Goal: Information Seeking & Learning: Learn about a topic

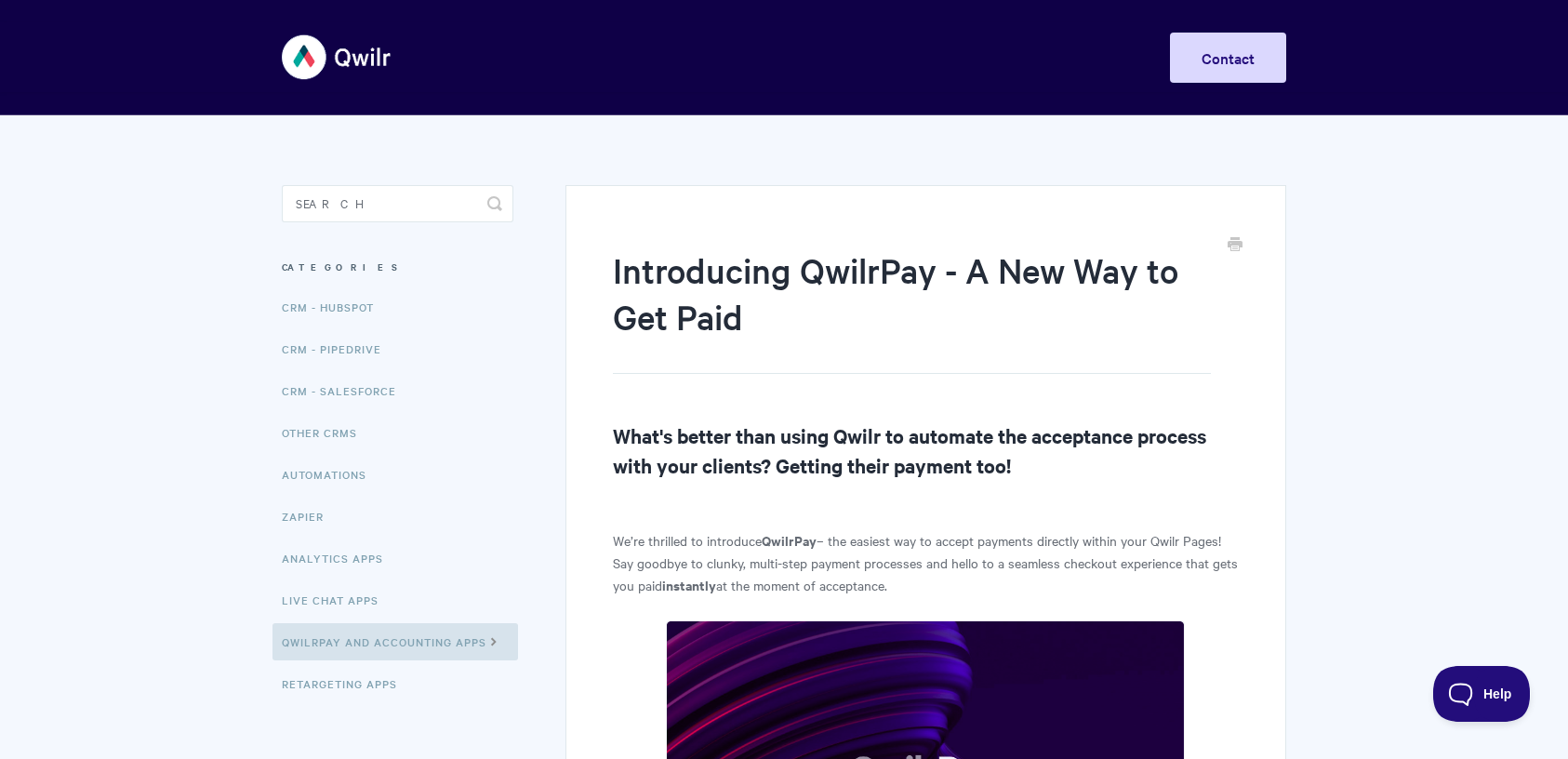
click at [330, 51] on img at bounding box center [337, 57] width 111 height 70
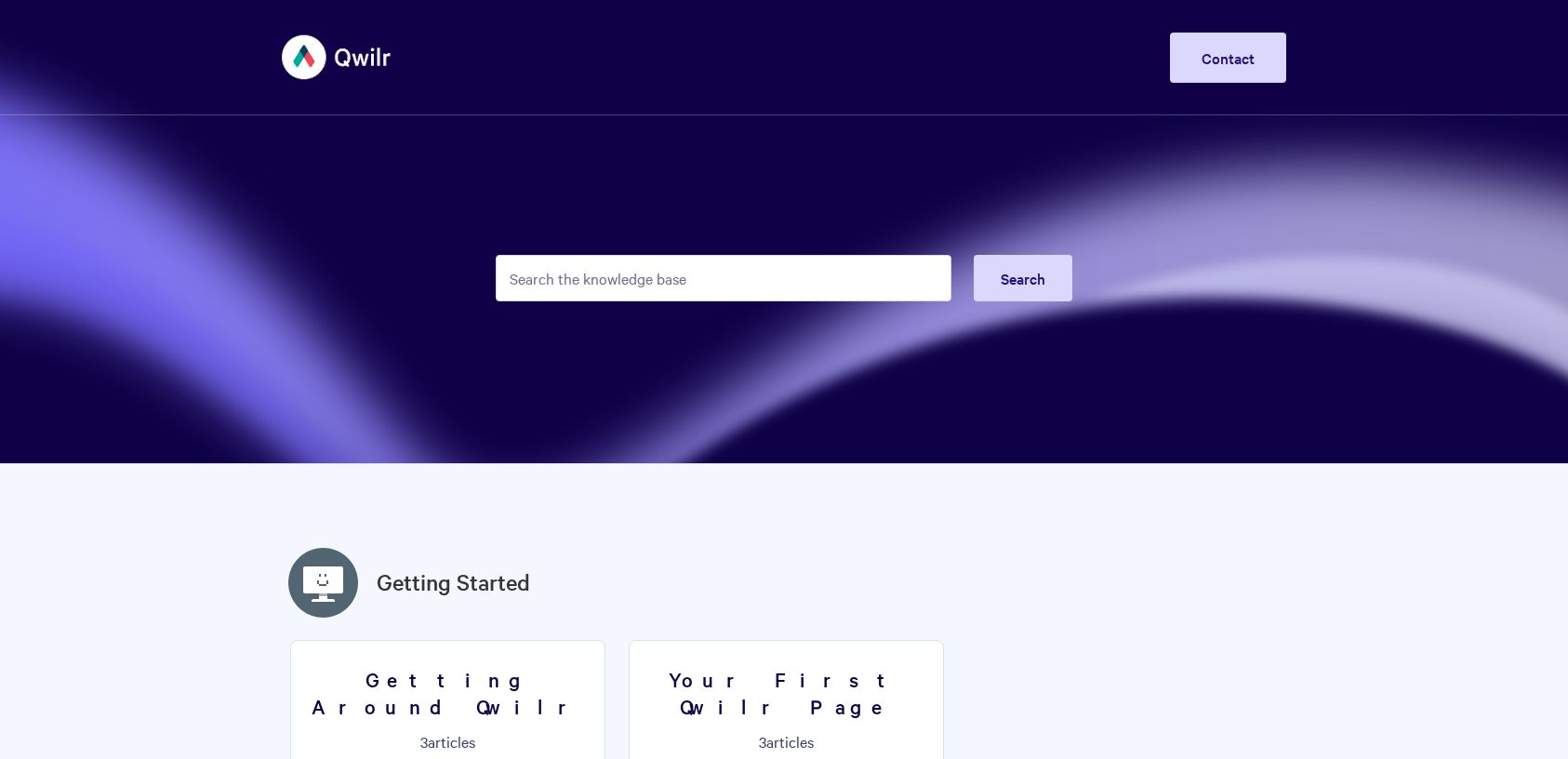
click at [563, 277] on input "Search the knowledge base" at bounding box center [723, 278] width 455 height 47
type input "eway"
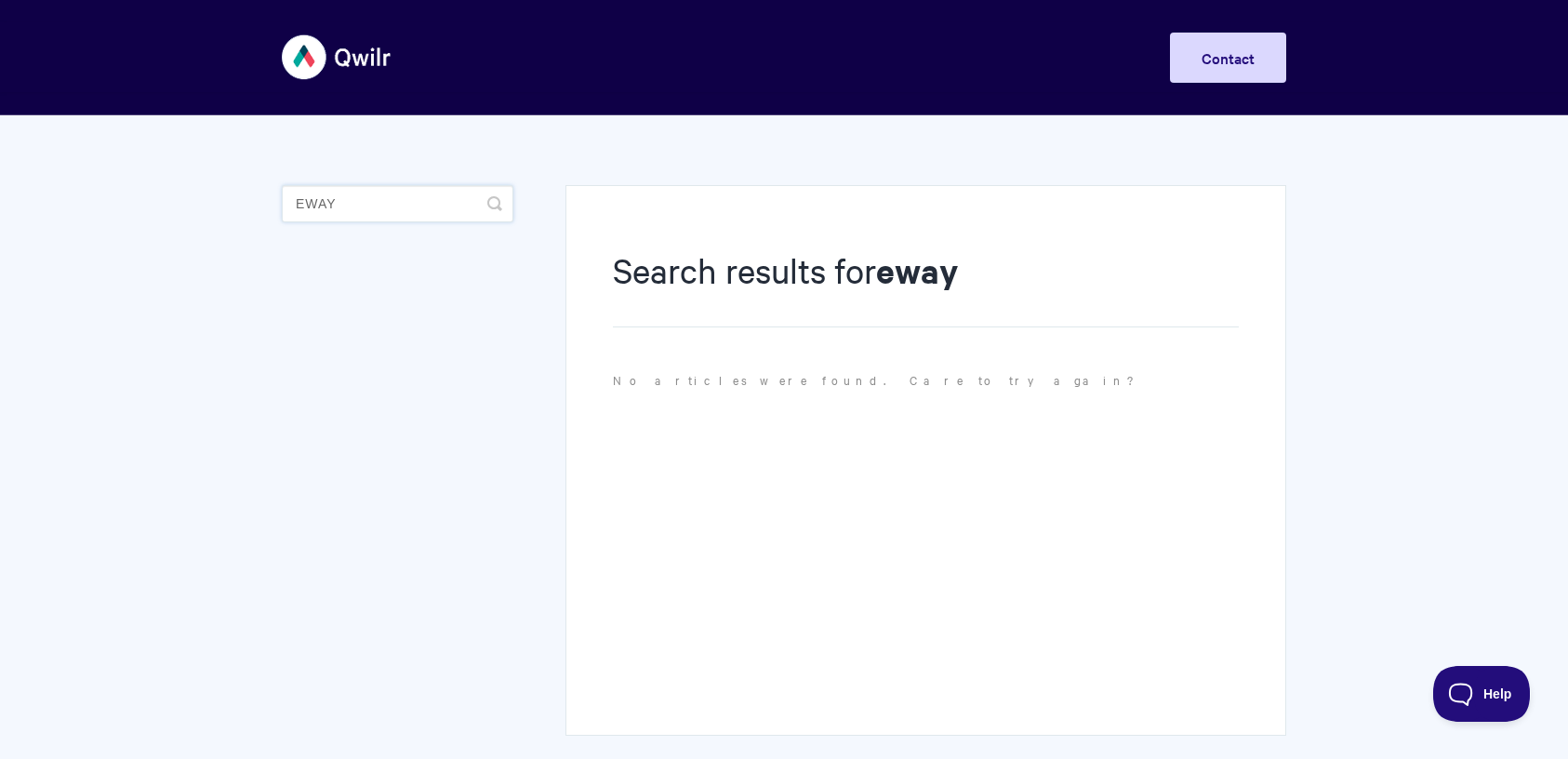
click at [356, 208] on input "eway" at bounding box center [398, 204] width 231 height 37
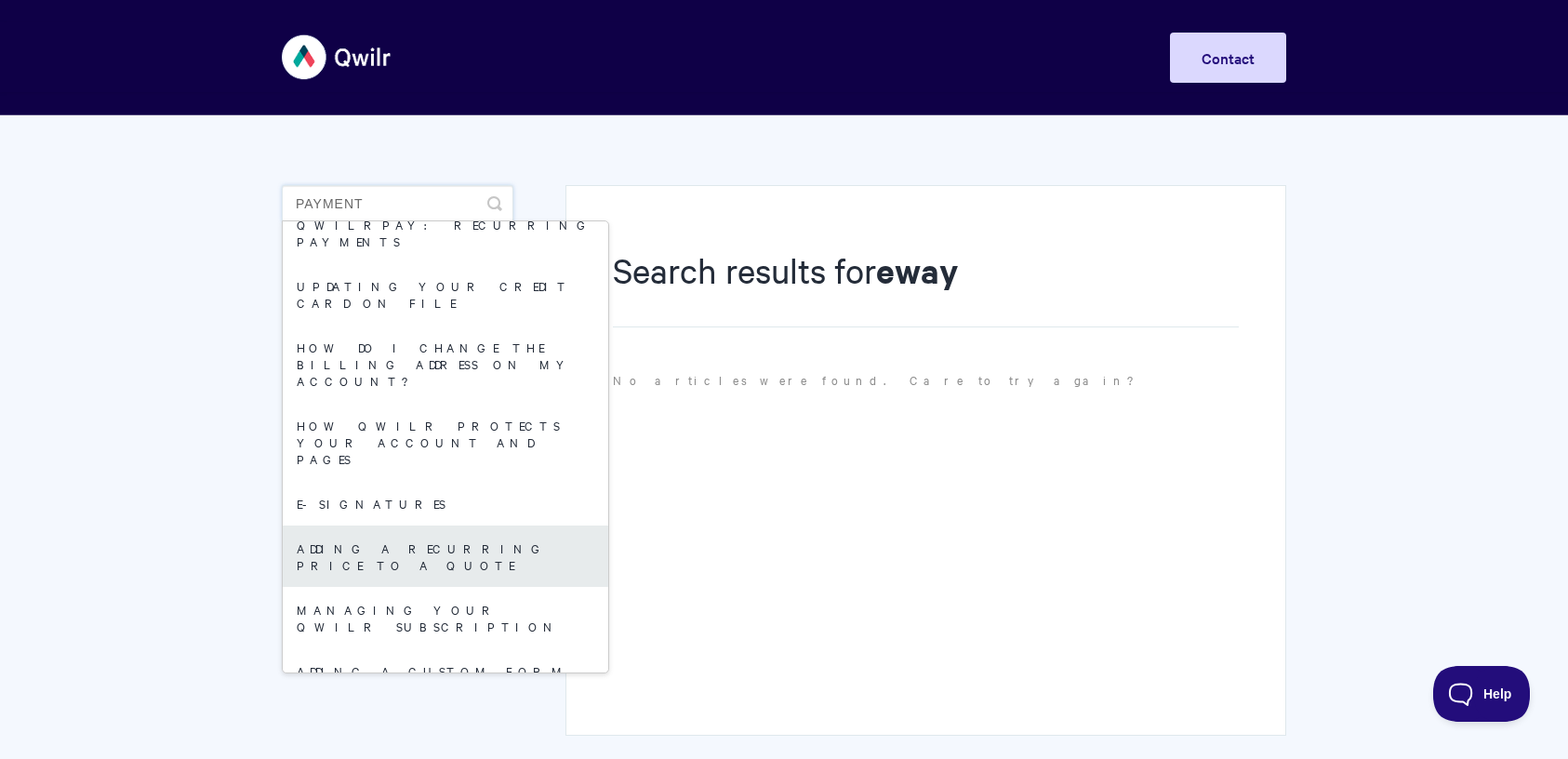
scroll to position [234, 0]
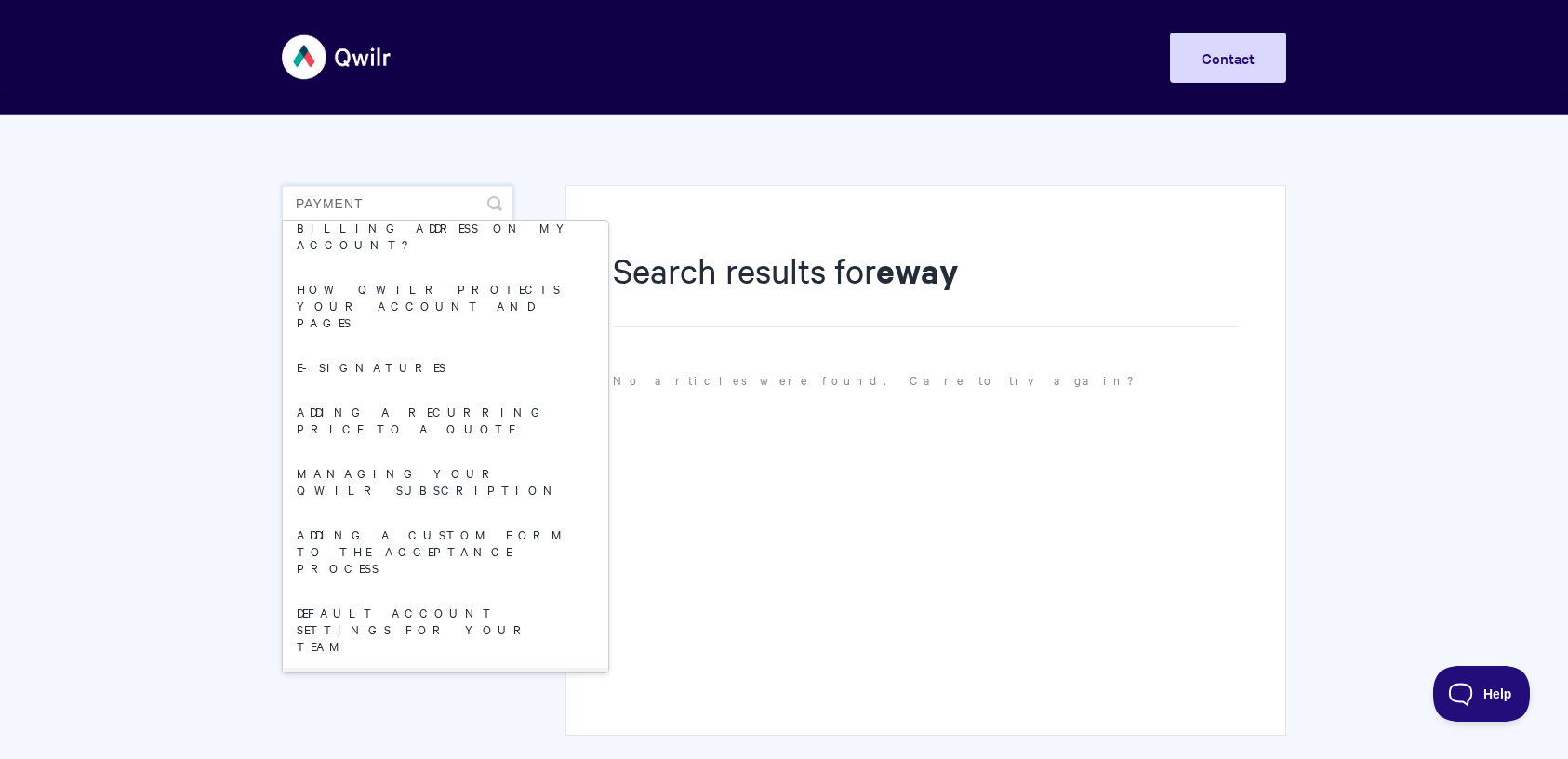
type input "payment"
click at [222, 590] on body "Toggle Navigation Home Getting Started Creating & Editing Pages Sharing & Analy…" at bounding box center [784, 433] width 1568 height 867
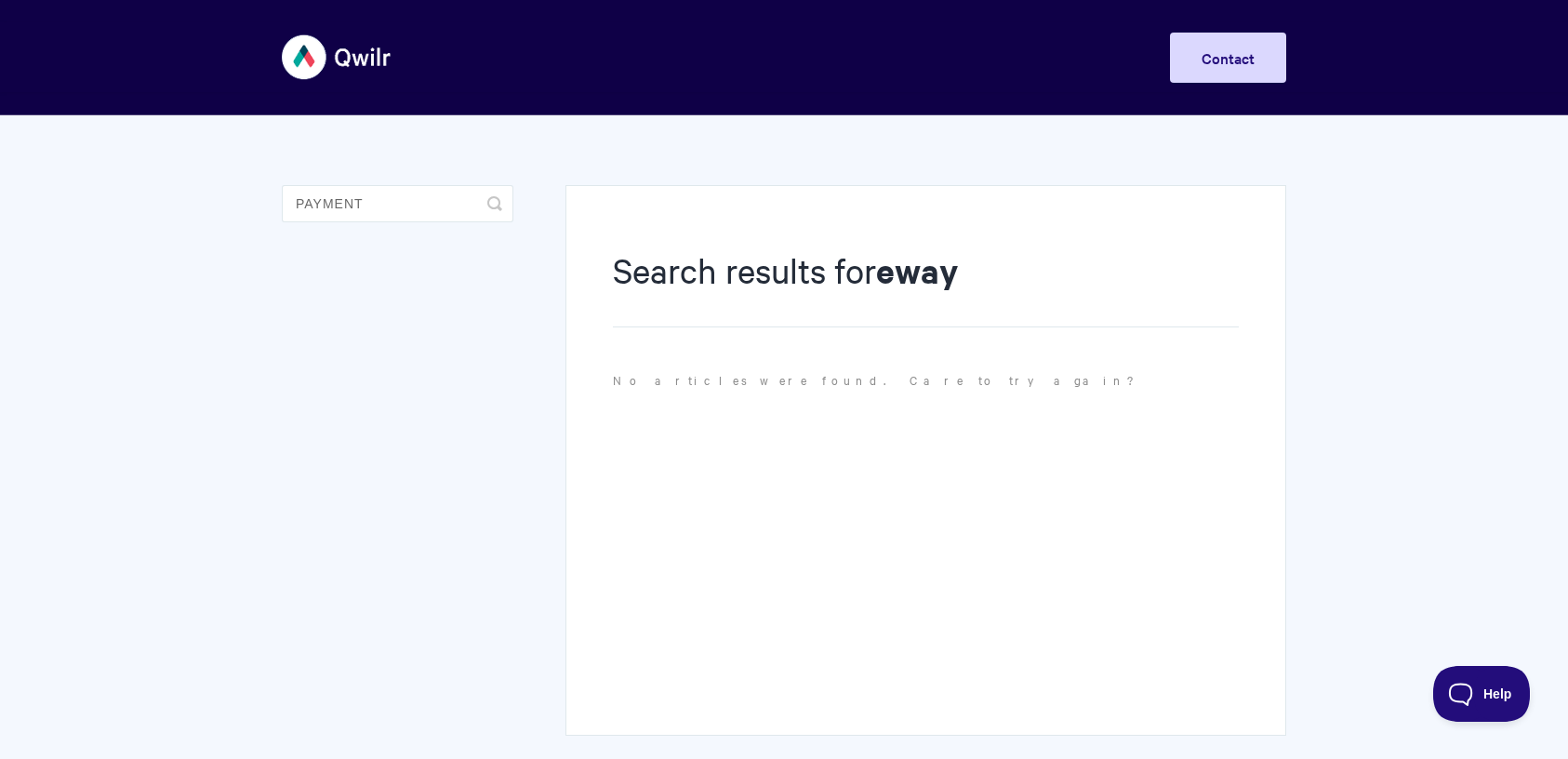
click at [315, 56] on img at bounding box center [337, 57] width 111 height 70
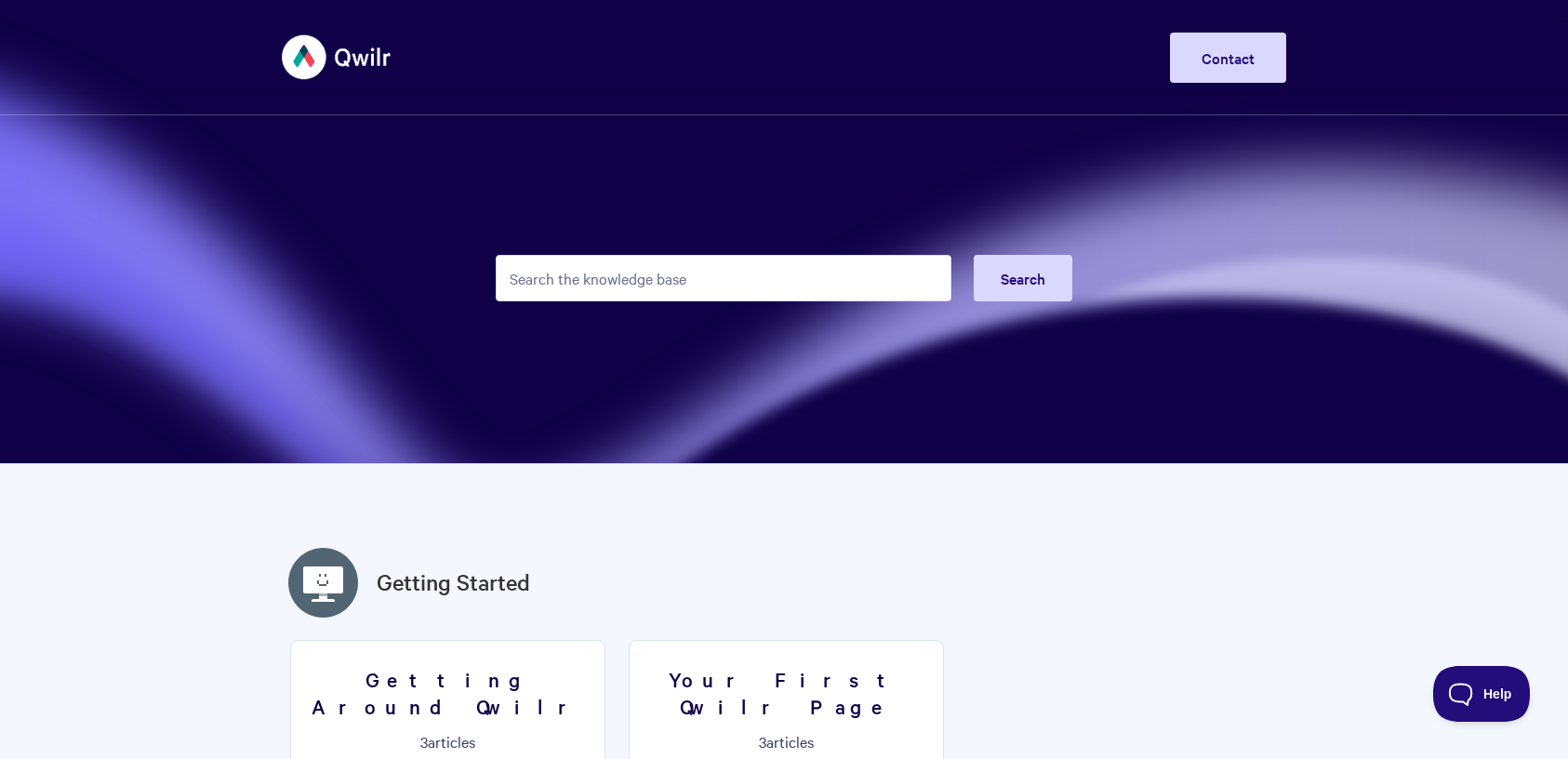
click at [661, 283] on input "Search the knowledge base" at bounding box center [723, 278] width 455 height 47
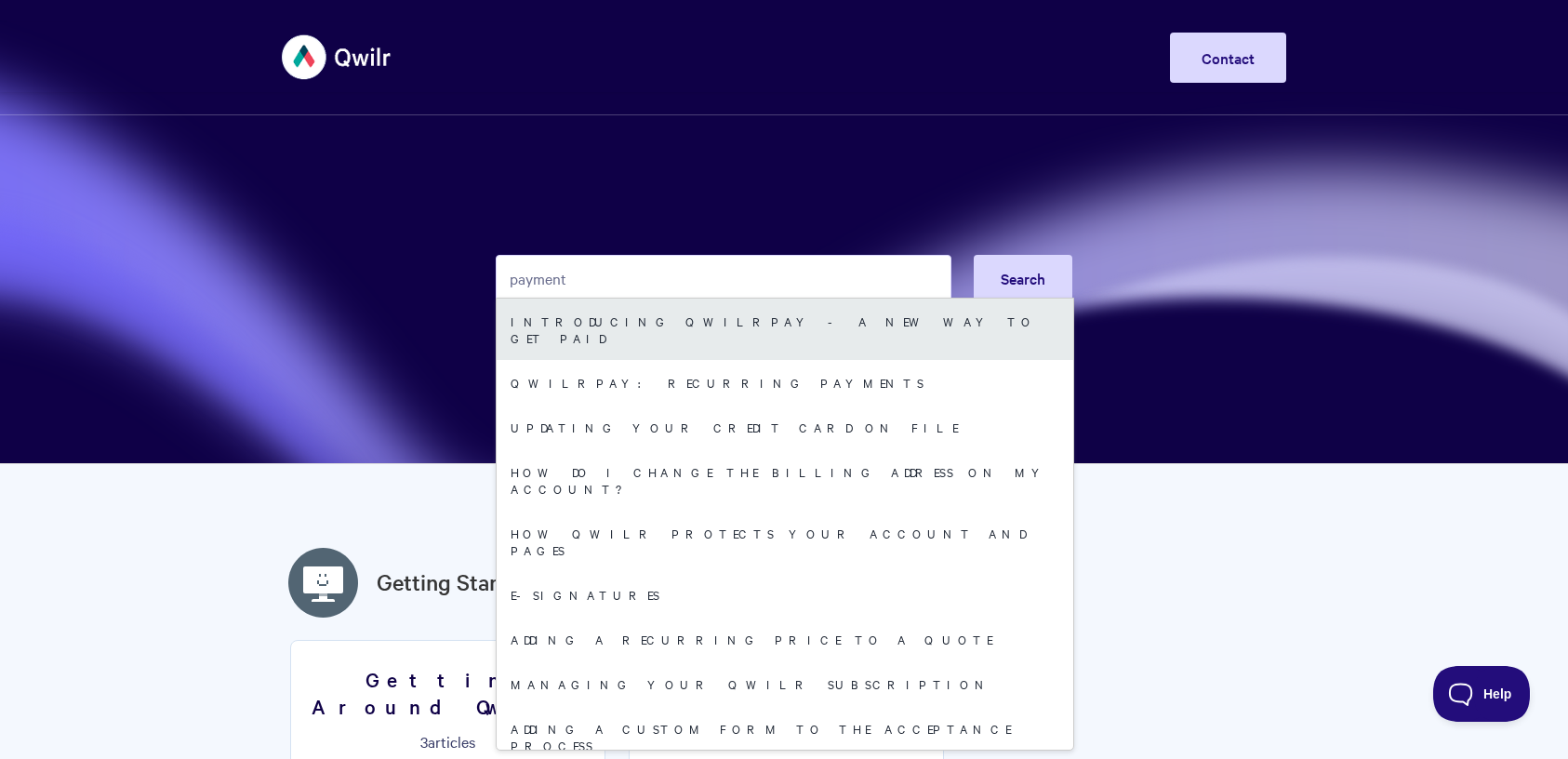
type input "payment"
click at [646, 312] on link "Introducing QwilrPay - A New Way to Get Paid" at bounding box center [785, 330] width 577 height 62
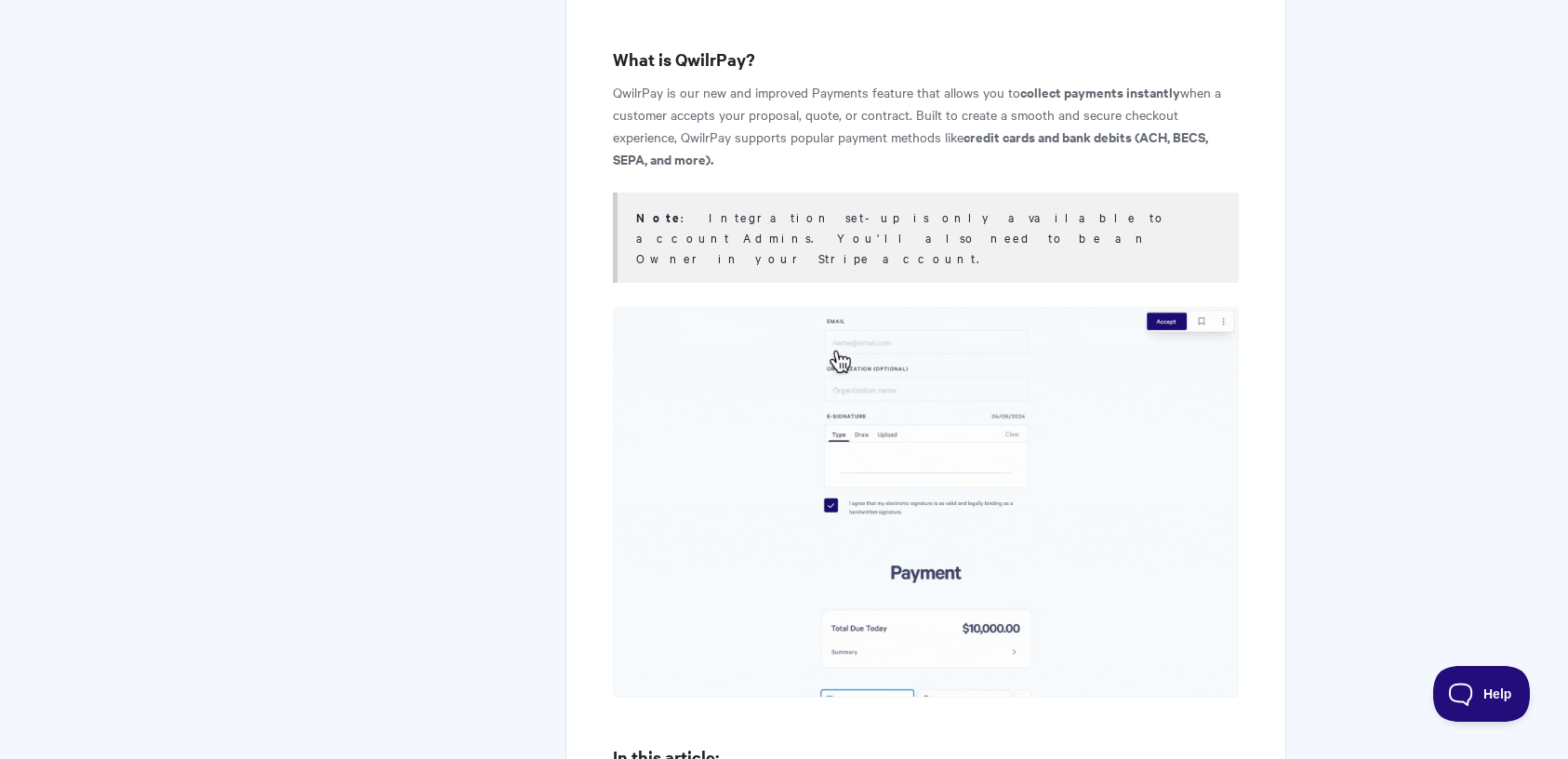
scroll to position [1116, 0]
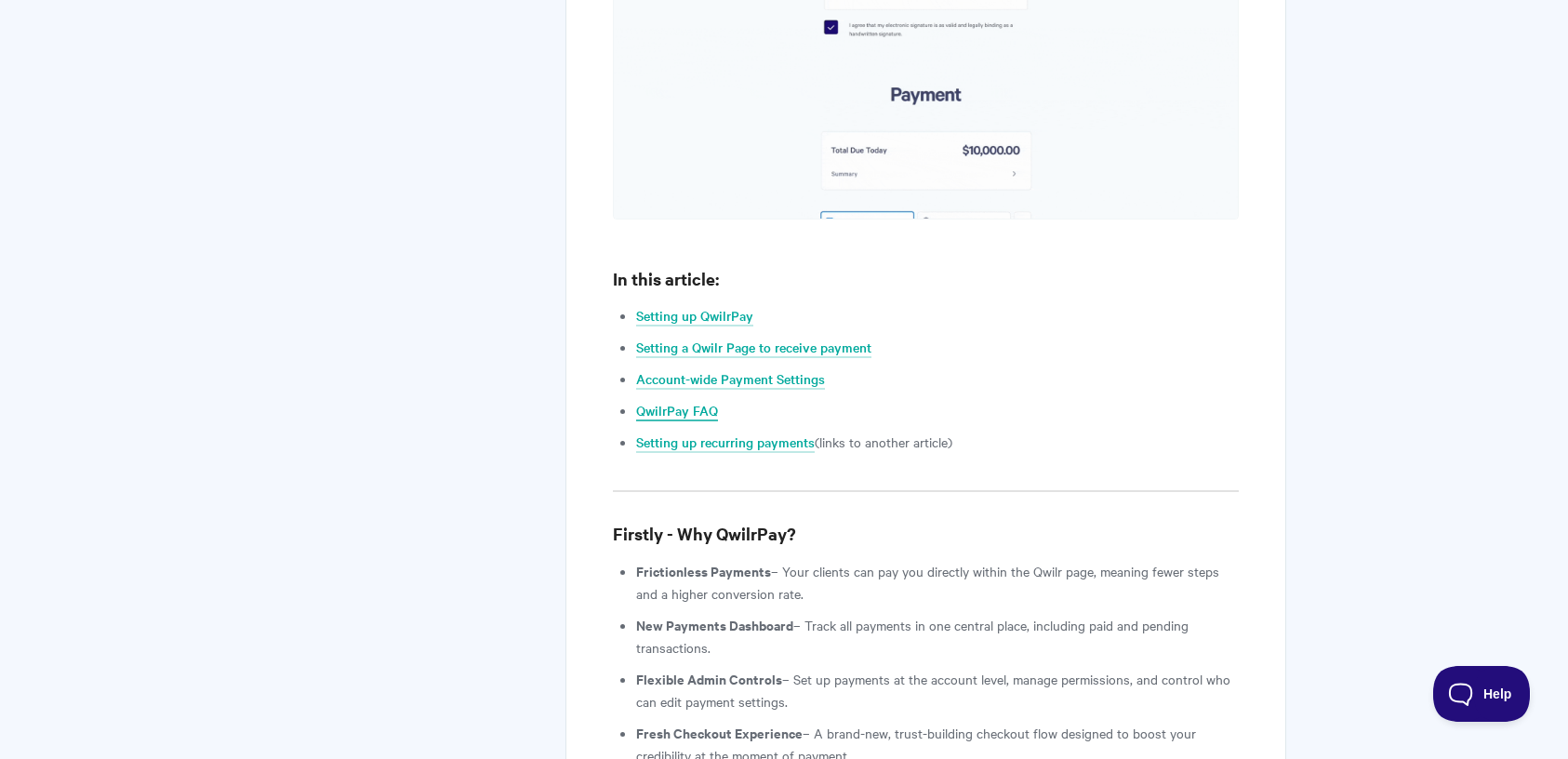
click at [667, 401] on link "QwilrPay FAQ" at bounding box center [677, 411] width 82 height 21
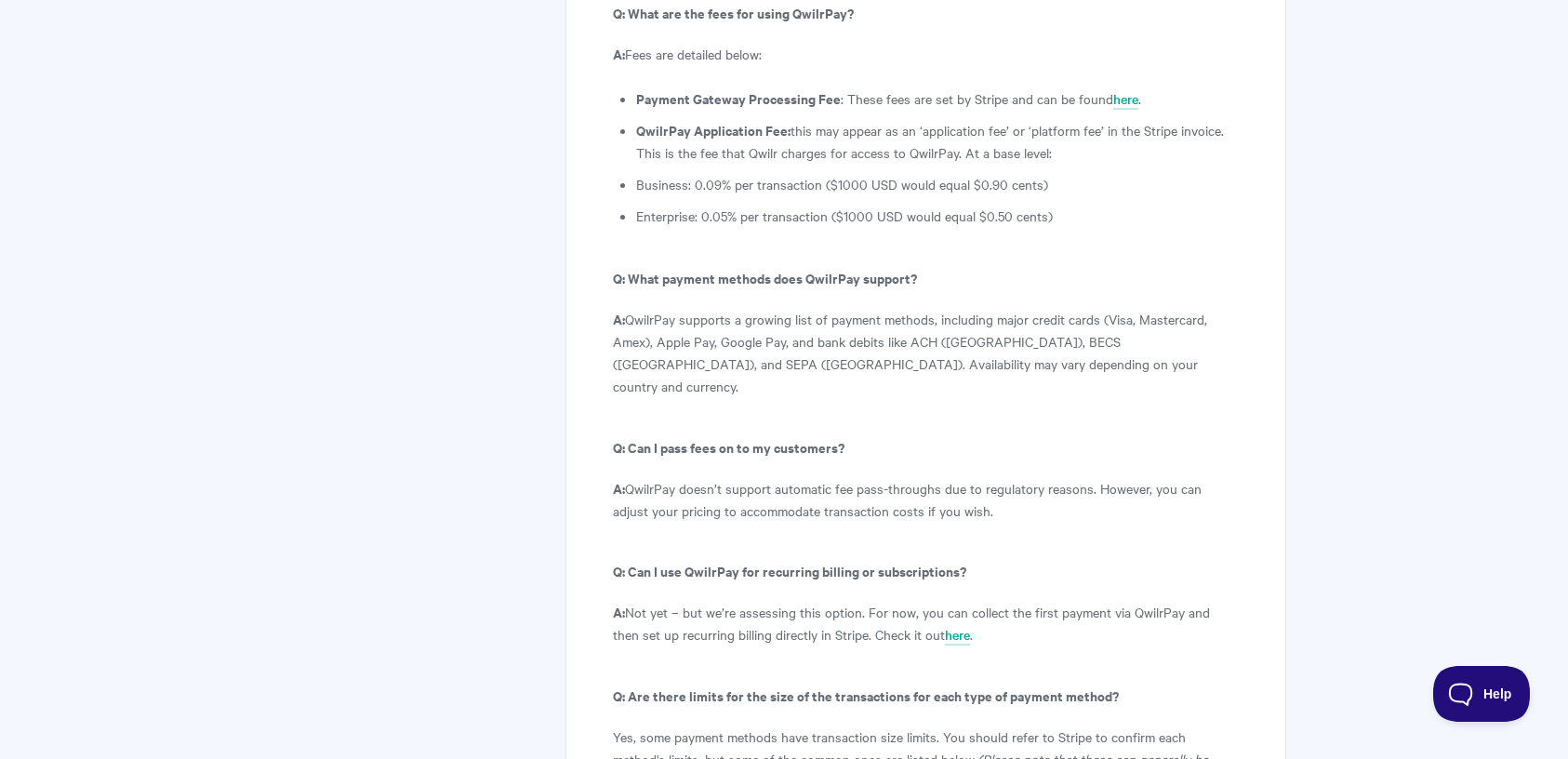
scroll to position [10238, 0]
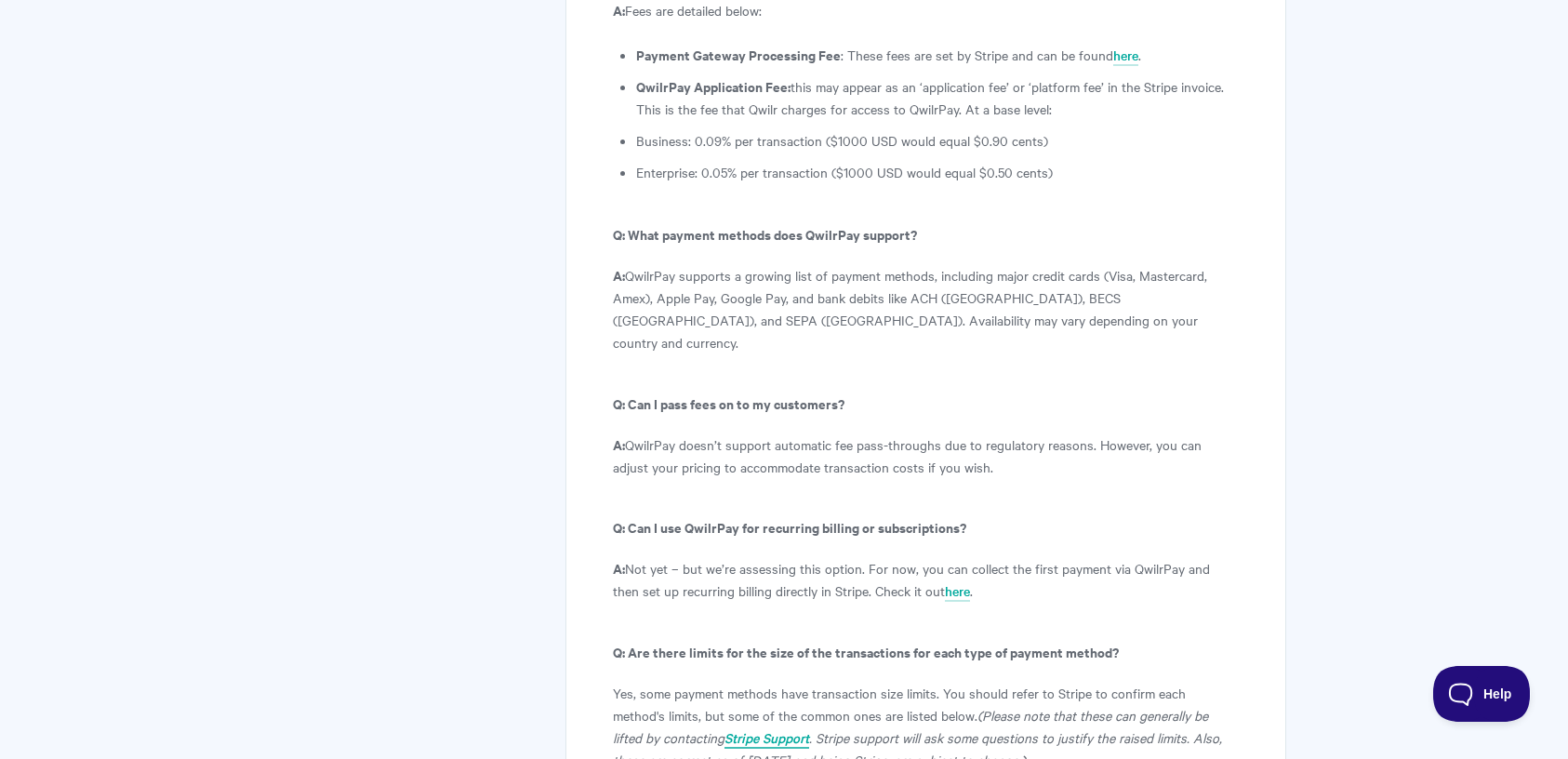
click at [724, 728] on icon "Stripe Support" at bounding box center [766, 738] width 85 height 19
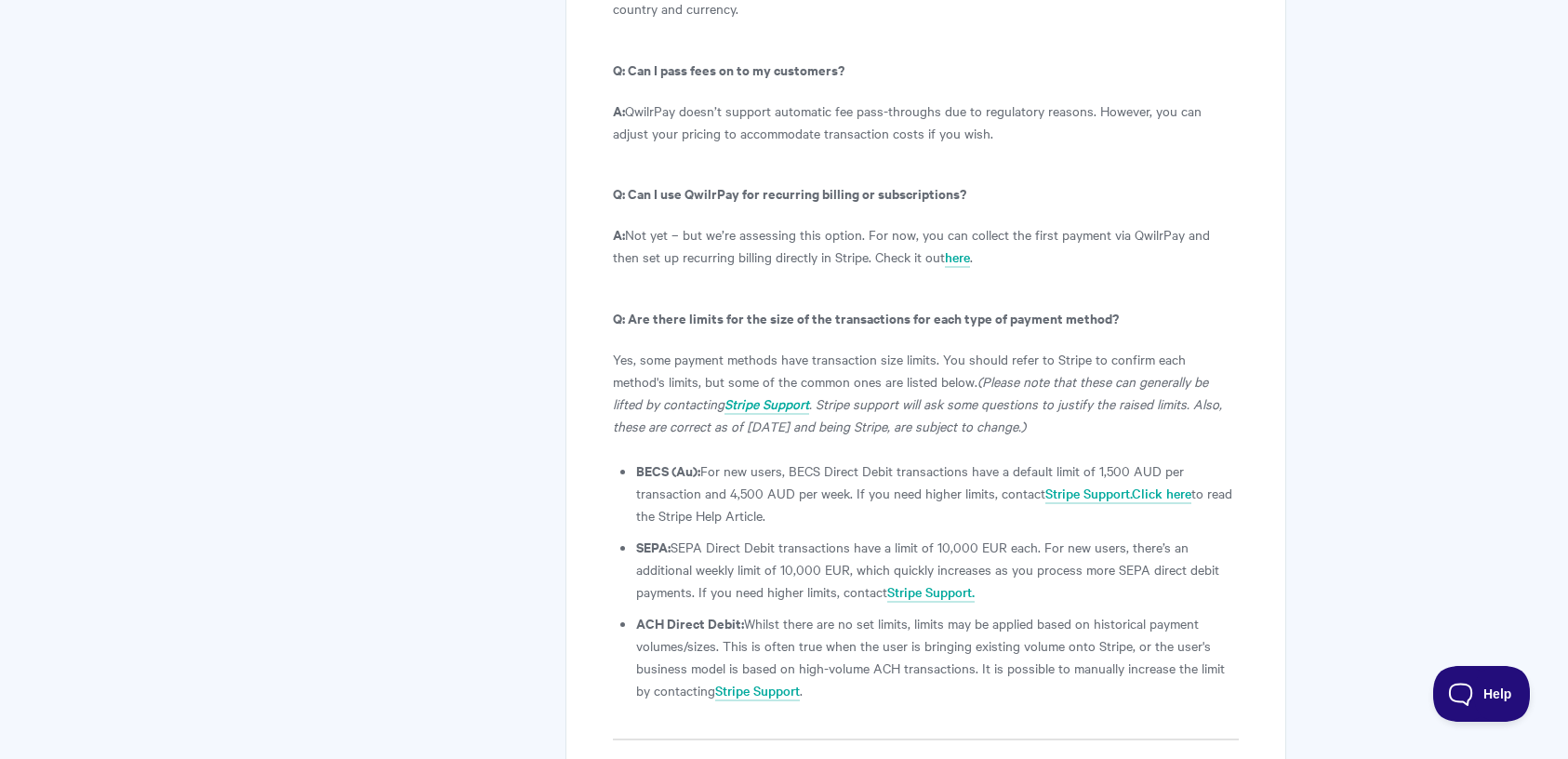
scroll to position [10586, 0]
